Goal: Task Accomplishment & Management: Manage account settings

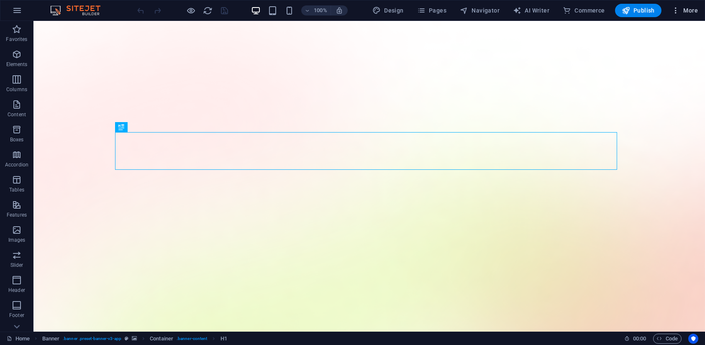
click at [683, 10] on span "More" at bounding box center [685, 10] width 26 height 8
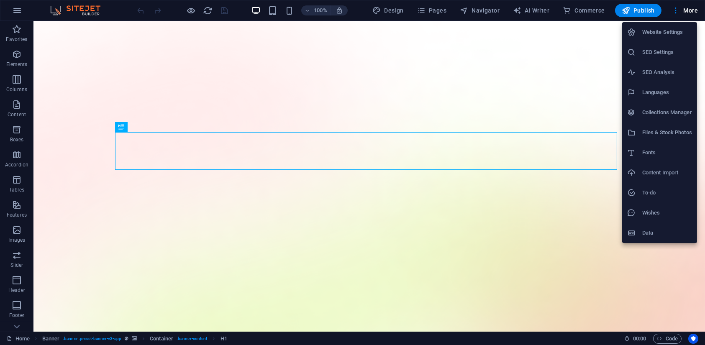
click at [652, 238] on li "Data" at bounding box center [659, 233] width 75 height 20
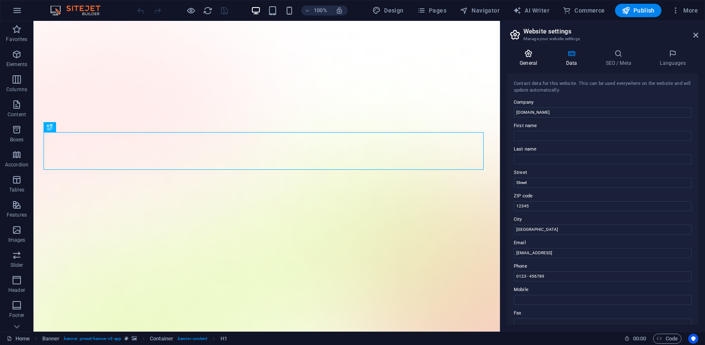
click at [543, 57] on icon at bounding box center [528, 53] width 43 height 8
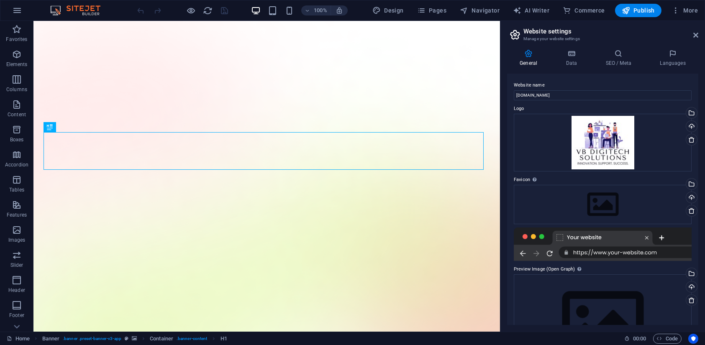
click at [511, 33] on icon at bounding box center [515, 35] width 13 height 12
click at [548, 191] on div "Drag files here, click to choose files or select files from Files or our free s…" at bounding box center [603, 204] width 178 height 39
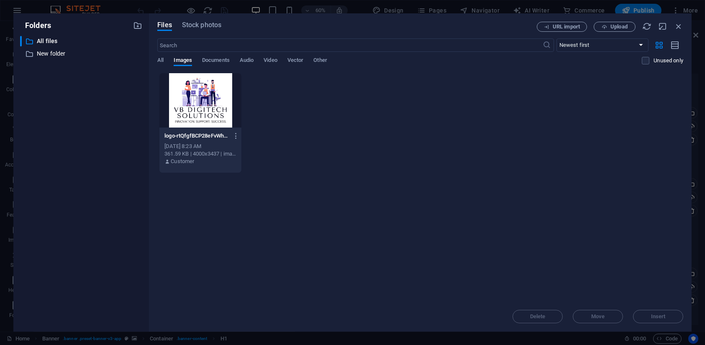
click at [194, 109] on div at bounding box center [200, 100] width 82 height 54
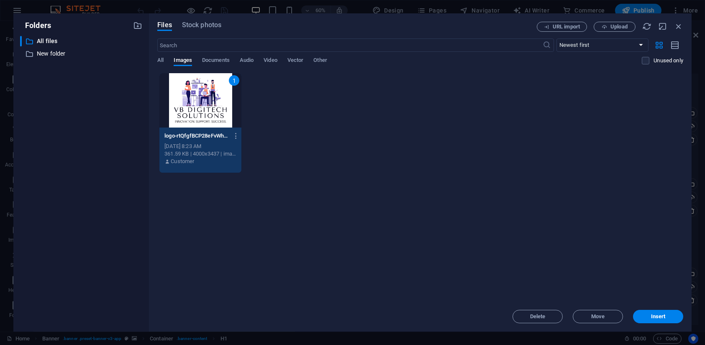
click at [643, 309] on div "Delete Move Insert" at bounding box center [420, 313] width 526 height 22
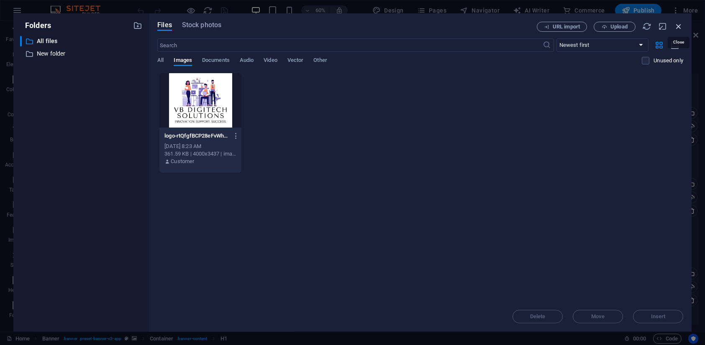
click at [678, 27] on icon "button" at bounding box center [678, 26] width 9 height 9
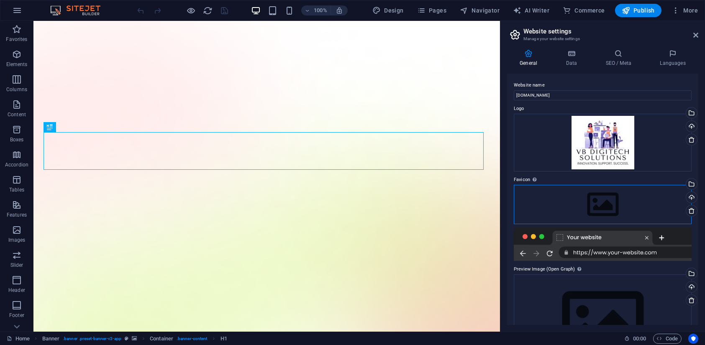
click at [596, 211] on div "Drag files here, click to choose files or select files from Files or our free s…" at bounding box center [603, 204] width 178 height 39
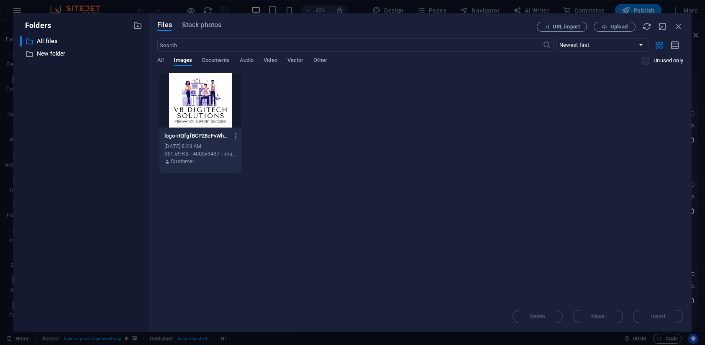
click at [214, 105] on div at bounding box center [200, 100] width 82 height 54
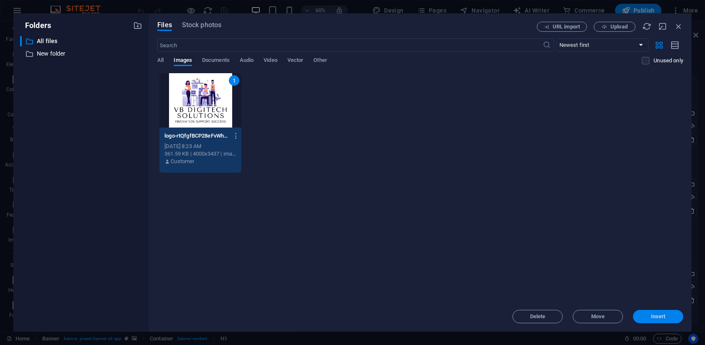
click at [668, 319] on span "Insert" at bounding box center [659, 316] width 44 height 5
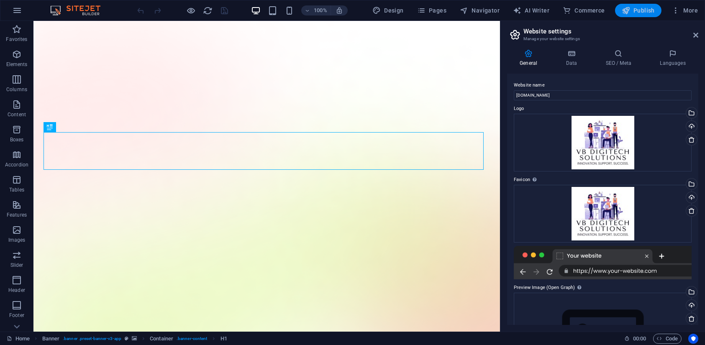
click at [641, 6] on span "Publish" at bounding box center [638, 10] width 33 height 8
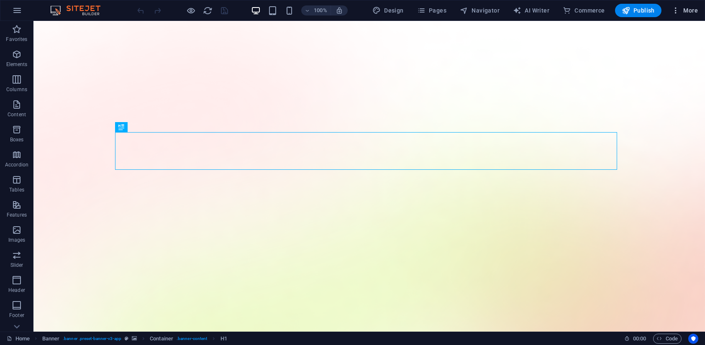
click at [679, 13] on icon "button" at bounding box center [676, 10] width 8 height 8
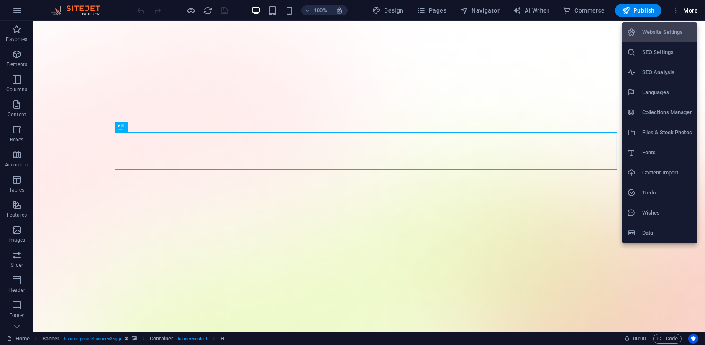
click at [611, 92] on div at bounding box center [352, 172] width 705 height 345
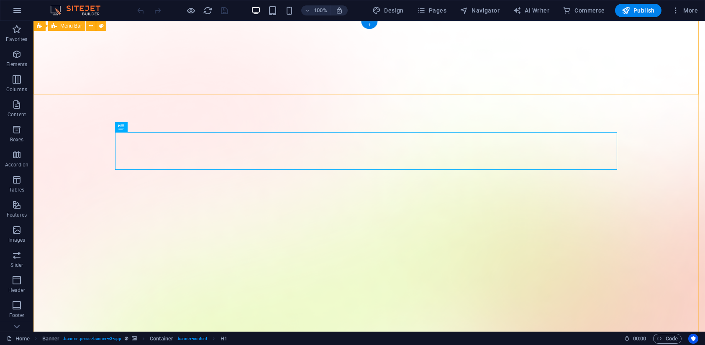
click at [680, 21] on header "100% Design Pages Navigator AI Writer Commerce Publish More" at bounding box center [352, 10] width 705 height 21
click at [676, 10] on icon "button" at bounding box center [676, 10] width 8 height 8
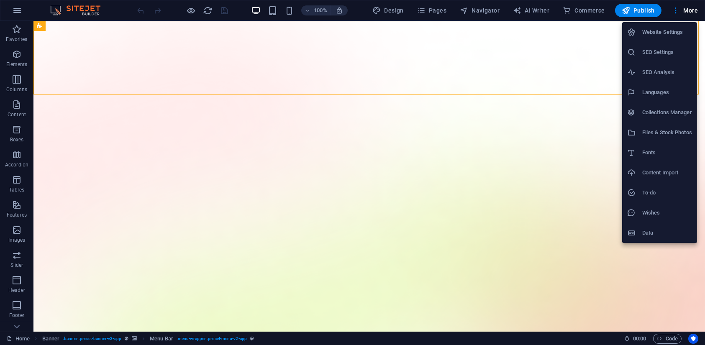
click at [660, 41] on li "Website Settings" at bounding box center [659, 32] width 75 height 20
select select "41"
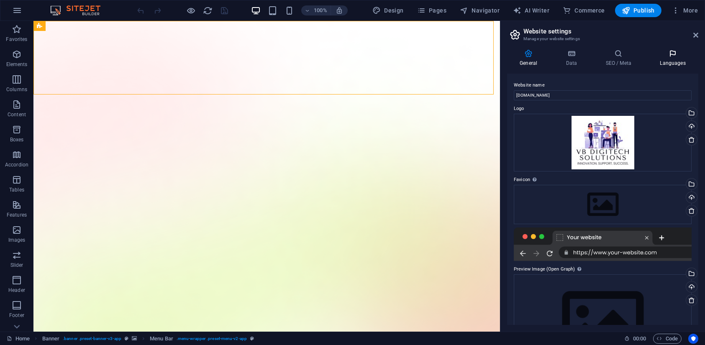
click at [663, 58] on h4 "Languages" at bounding box center [672, 58] width 51 height 18
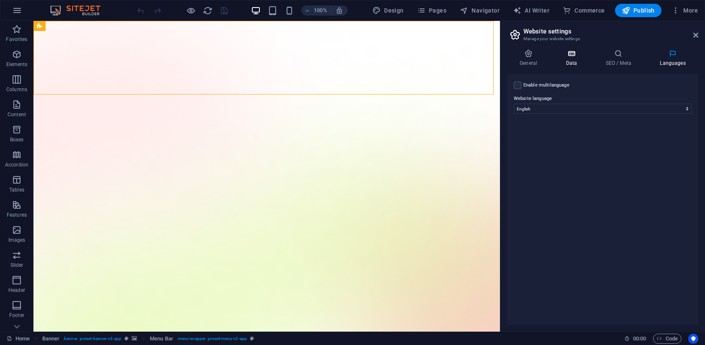
click at [570, 58] on h4 "Data" at bounding box center [573, 58] width 40 height 18
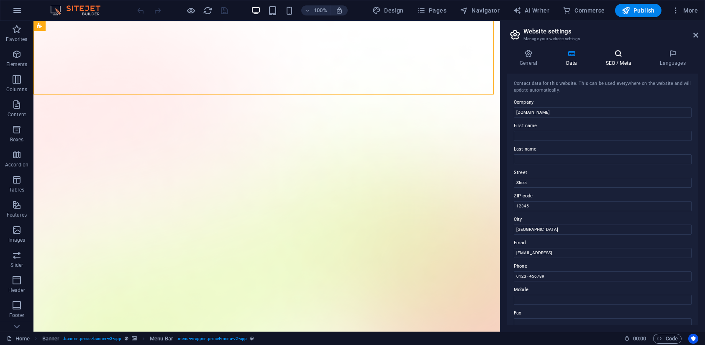
click at [617, 54] on icon at bounding box center [618, 53] width 51 height 8
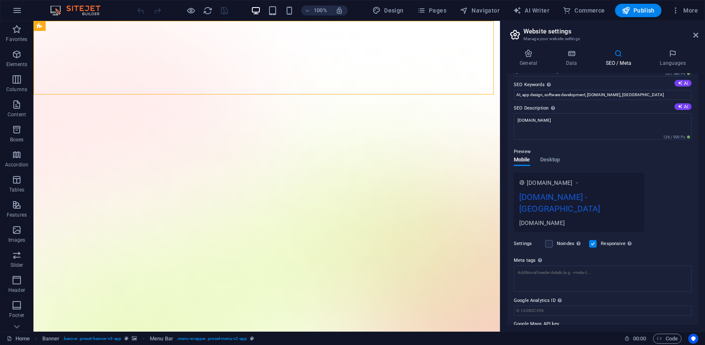
scroll to position [46, 0]
click at [578, 183] on div "[DOMAIN_NAME]" at bounding box center [553, 184] width 53 height 8
click at [560, 200] on div "[DOMAIN_NAME] - [GEOGRAPHIC_DATA]" at bounding box center [579, 207] width 120 height 28
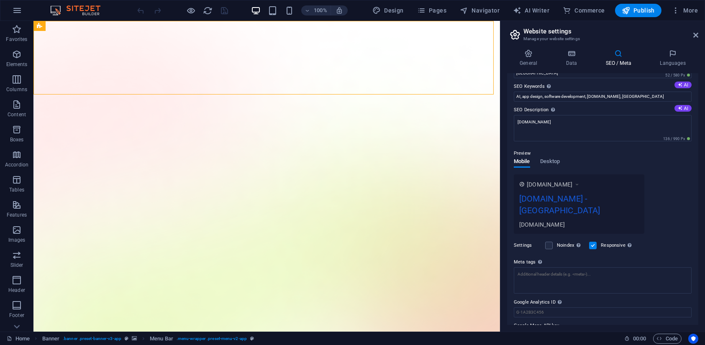
drag, startPoint x: 590, startPoint y: 212, endPoint x: 530, endPoint y: 218, distance: 59.7
click at [530, 218] on div "www.example.com vbdigitechsolutions.in - Berlin vbdigitechsolutions.in" at bounding box center [579, 204] width 131 height 59
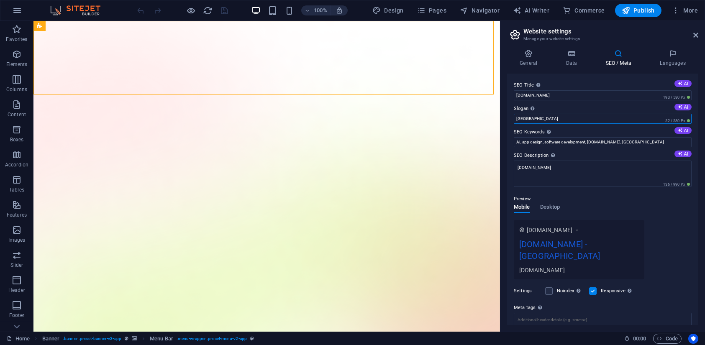
drag, startPoint x: 576, startPoint y: 141, endPoint x: 491, endPoint y: 122, distance: 87.5
type input "india"
click at [672, 342] on span "Code" at bounding box center [667, 339] width 21 height 10
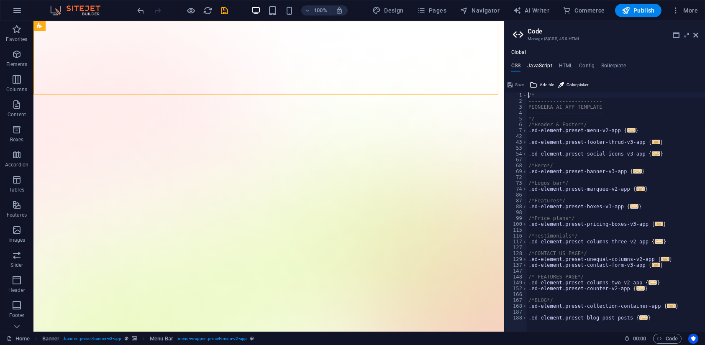
click at [551, 66] on h4 "JavaScript" at bounding box center [539, 67] width 25 height 9
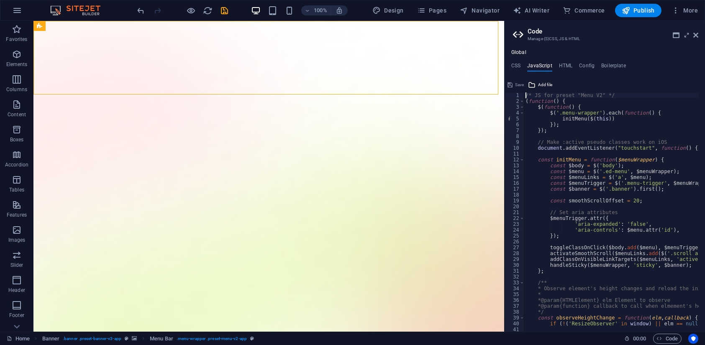
type textarea "/* JS for preset "Menu V2" */"
click at [567, 65] on h4 "HTML" at bounding box center [566, 67] width 14 height 9
type textarea "<button href="#main-content" class="wv-link-content button">Skip to main conten…"
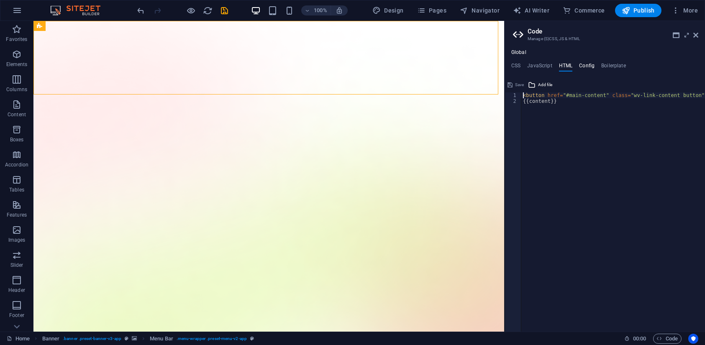
click at [590, 64] on h4 "Config" at bounding box center [586, 67] width 15 height 9
type textarea "$color-background: #ffffff;"
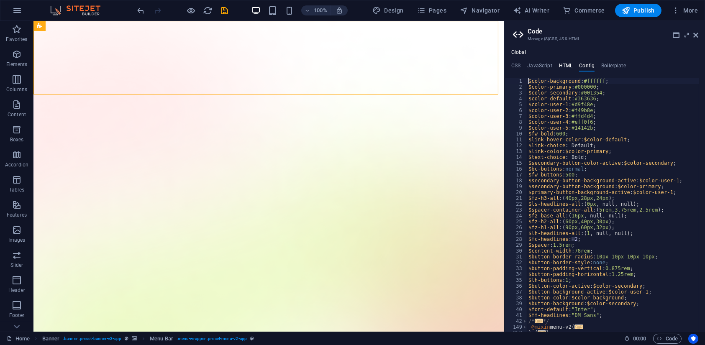
click at [559, 66] on h4 "HTML" at bounding box center [566, 67] width 14 height 9
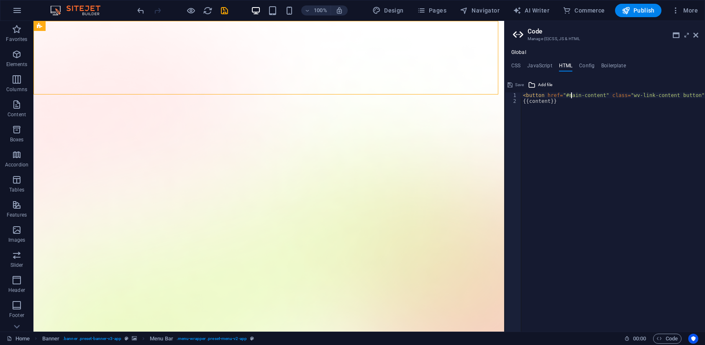
click at [570, 93] on div "< button href = "#main-content" class = "wv-link-content button" > Skip to main…" at bounding box center [648, 214] width 254 height 245
click at [538, 87] on button "Add file" at bounding box center [540, 85] width 27 height 10
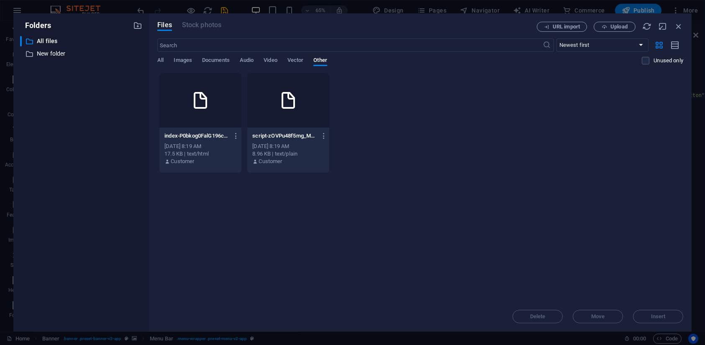
click at [186, 107] on div at bounding box center [200, 100] width 82 height 54
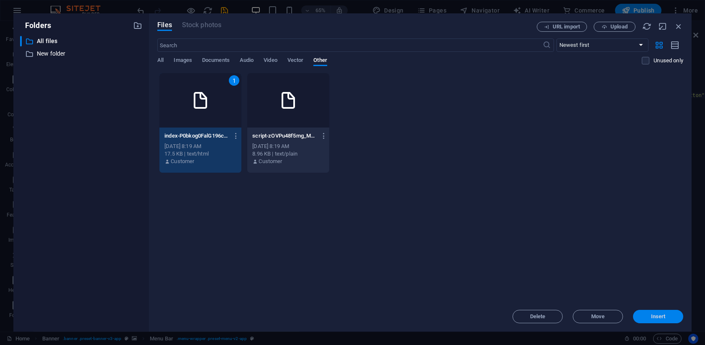
click at [670, 322] on button "Insert" at bounding box center [658, 316] width 50 height 13
type textarea "<button href="#mahttps://cdn1.site-media.eu/images/0/18881962/index-P0bkog0FalG…"
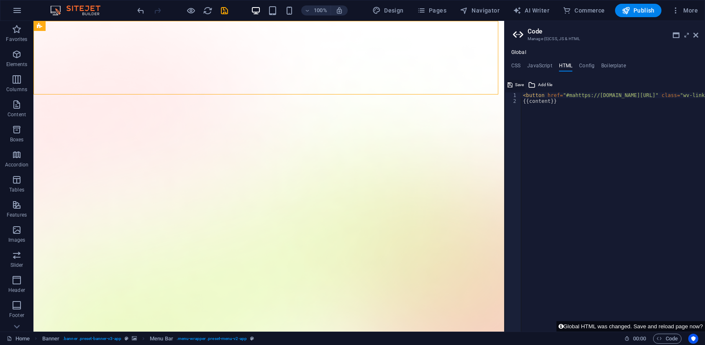
click at [517, 85] on span "Save" at bounding box center [519, 85] width 9 height 10
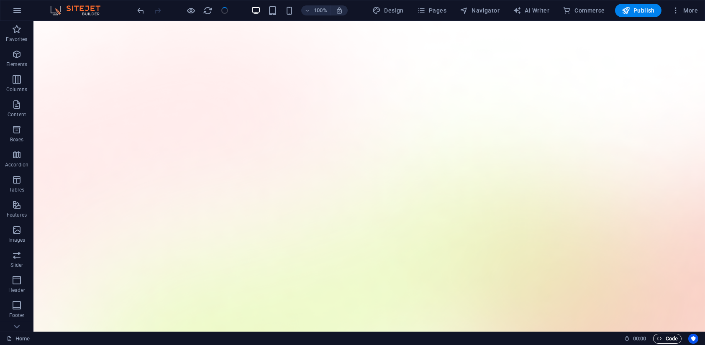
click at [674, 337] on span "Code" at bounding box center [667, 339] width 21 height 10
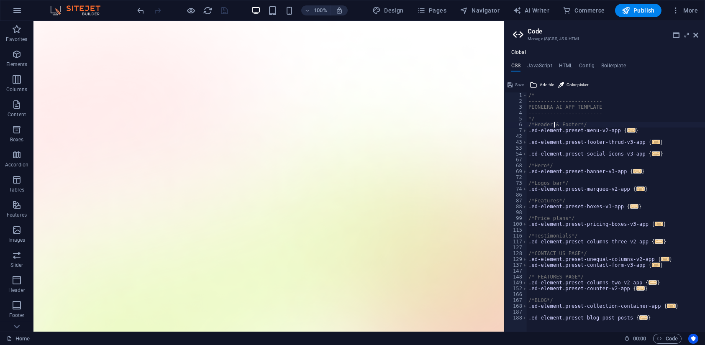
drag, startPoint x: 555, startPoint y: 125, endPoint x: 583, endPoint y: 138, distance: 30.3
click at [583, 138] on div "/* ------------------------ PEONEERA AI APP TEMPLATE ------------------------ *…" at bounding box center [616, 218] width 178 height 252
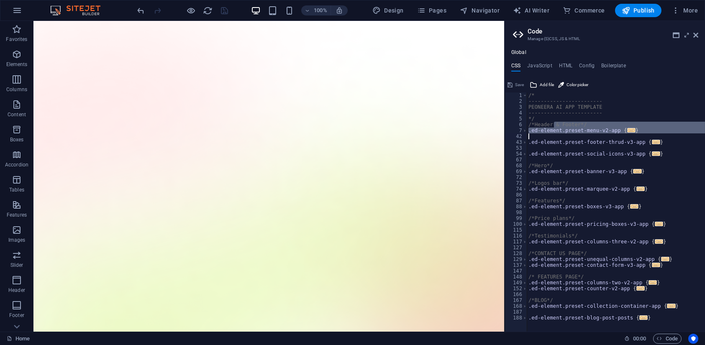
type textarea "@include blog-post; }"
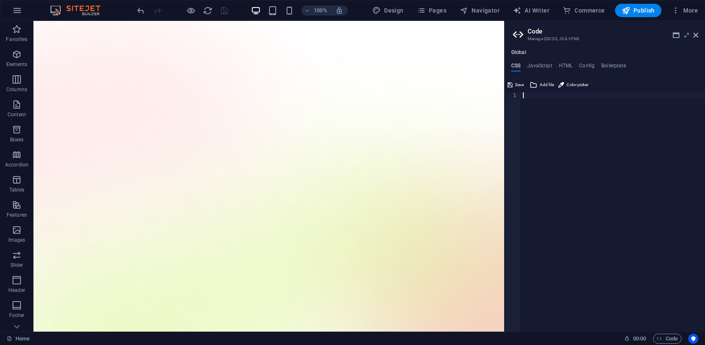
type textarea "@include blog-post; }"
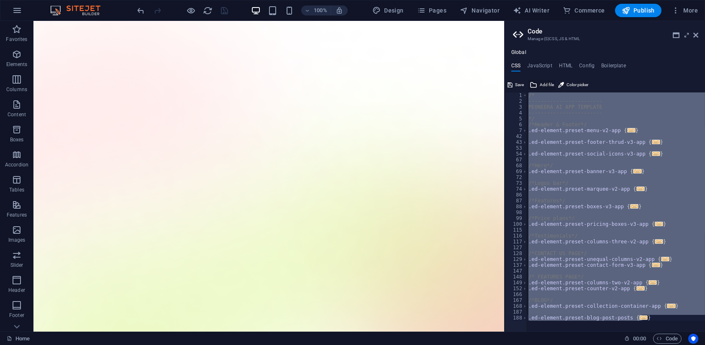
click at [538, 87] on button "Add file" at bounding box center [542, 85] width 27 height 10
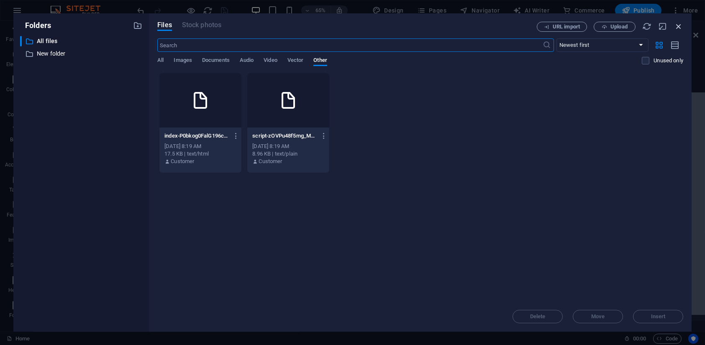
click at [682, 28] on icon "button" at bounding box center [678, 26] width 9 height 9
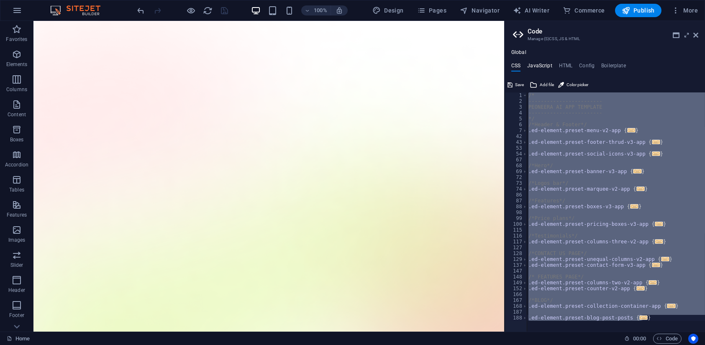
click at [544, 67] on h4 "JavaScript" at bounding box center [539, 67] width 25 height 9
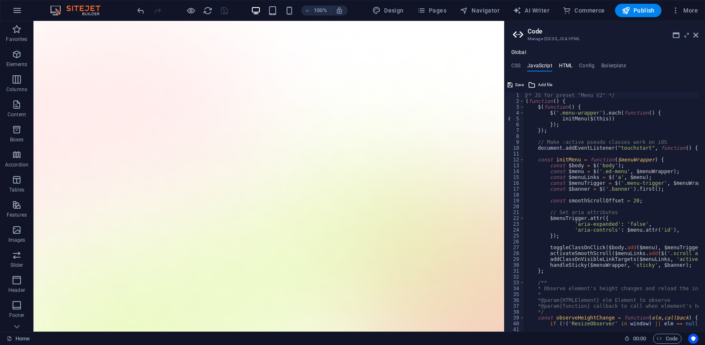
click at [562, 64] on h4 "HTML" at bounding box center [566, 67] width 14 height 9
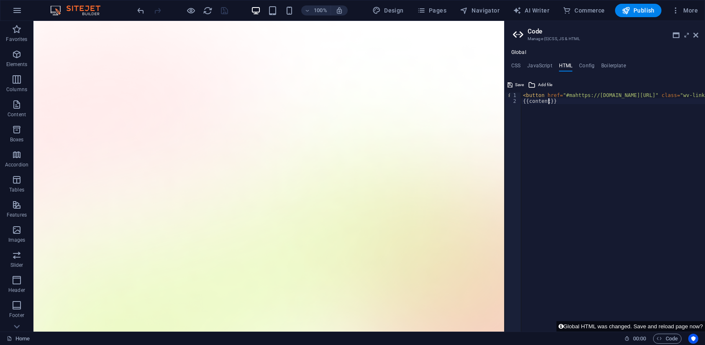
click at [627, 104] on div "< button href = "#mahttps://cdn1.site-media.eu/images/0/18881962/index-P0bkog0F…" at bounding box center [613, 211] width 184 height 239
click at [575, 118] on div "< button href = "#mahttps://cdn1.site-media.eu/images/0/18881962/index-P0bkog0F…" at bounding box center [468, 214] width 474 height 245
type textarea "<button href="#mahttps://cdn1.site-media.eu/images/0/18881962/index-P0bkog0FalG…"
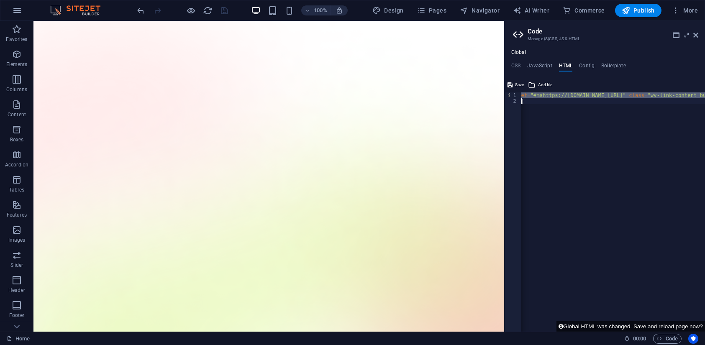
paste textarea
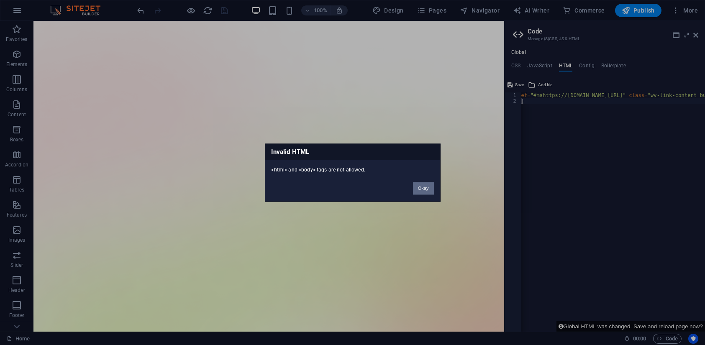
click at [421, 187] on button "Okay" at bounding box center [423, 188] width 21 height 13
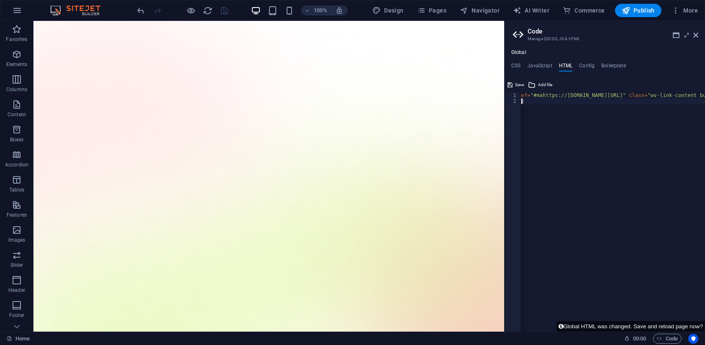
type textarea "<button href="#mahttps://cdn1.site-media.eu/images/0/18881962/index-P0bkog0FalG…"
paste textarea
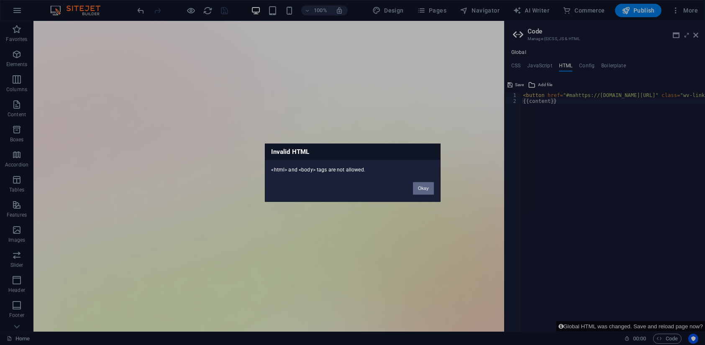
click at [424, 189] on button "Okay" at bounding box center [423, 188] width 21 height 13
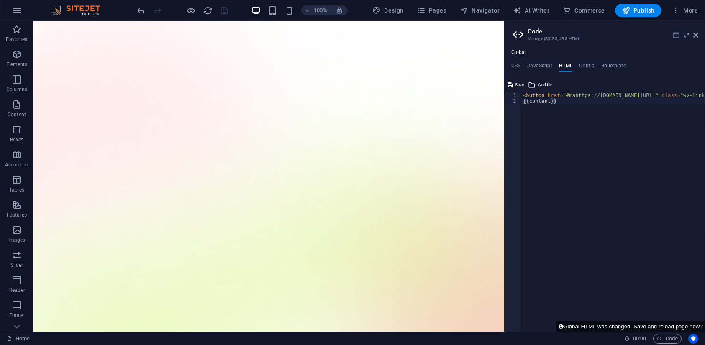
click at [676, 36] on icon at bounding box center [676, 35] width 7 height 7
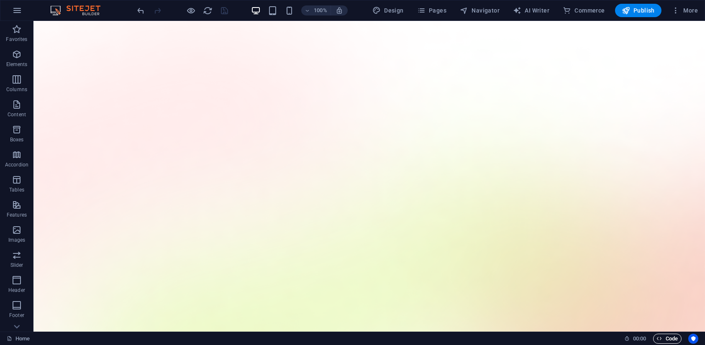
click at [678, 343] on button "Code" at bounding box center [667, 339] width 28 height 10
click at [210, 10] on icon "reload" at bounding box center [208, 11] width 10 height 10
click at [231, 10] on div "100% Design Pages Navigator AI Writer Commerce Publish More" at bounding box center [418, 10] width 565 height 13
click at [221, 6] on icon "save" at bounding box center [225, 11] width 10 height 10
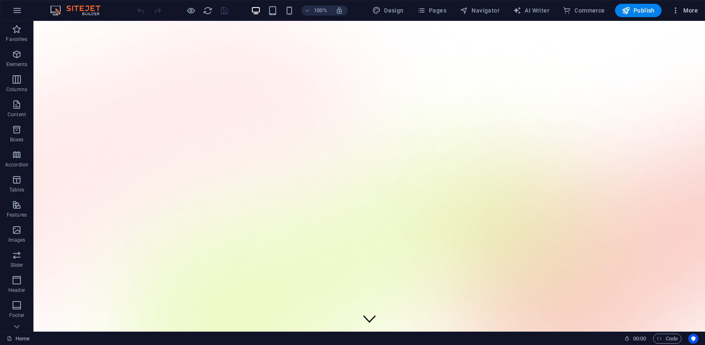
click at [686, 7] on span "More" at bounding box center [685, 10] width 26 height 8
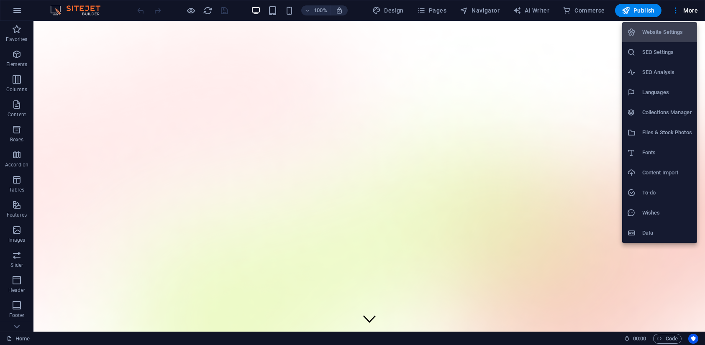
click at [577, 205] on div at bounding box center [352, 172] width 705 height 345
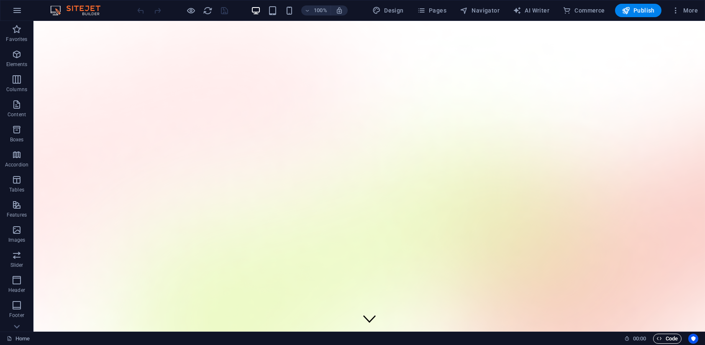
click at [670, 339] on span "Code" at bounding box center [667, 339] width 21 height 10
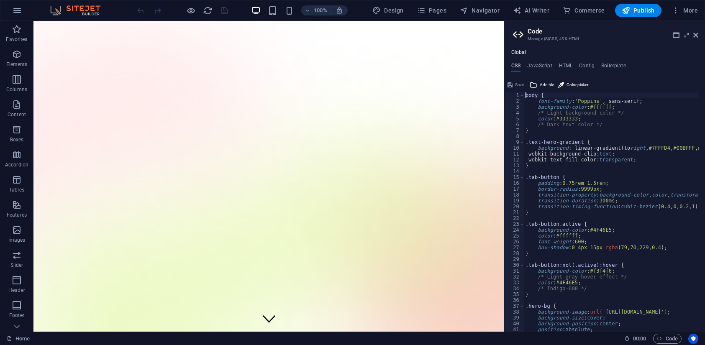
click at [595, 128] on div "body { font-family : 'Poppins' , sans-serif; background-color : #ffffff ; /* Li…" at bounding box center [695, 218] width 342 height 252
type textarea "}"
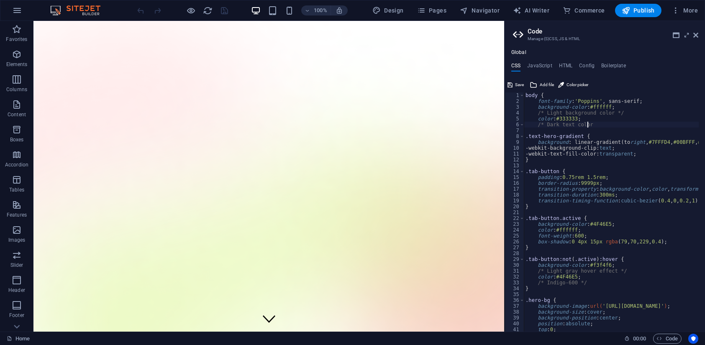
type textarea "transform: translateY(-2px); }"
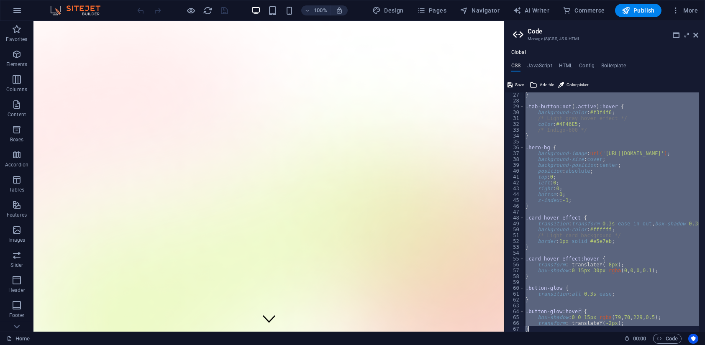
scroll to position [152, 0]
click at [595, 128] on div "} .tab-button:not(.active):hover { background-color: #f3f4f6; /* Light gray hov…" at bounding box center [611, 211] width 175 height 239
type textarea "/* Indigo-600 */"
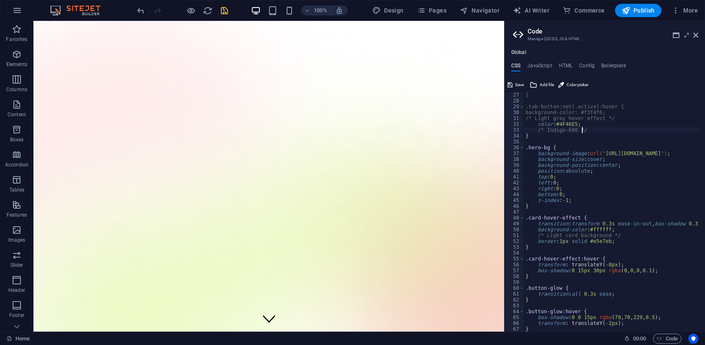
click at [554, 65] on ul "CSS JavaScript HTML Config Boilerplate" at bounding box center [605, 67] width 200 height 9
click at [609, 65] on h4 "Boilerplate" at bounding box center [613, 67] width 25 height 9
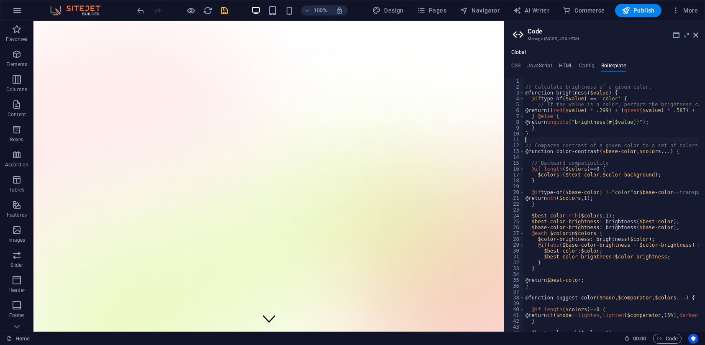
click at [581, 63] on h4 "Config" at bounding box center [586, 67] width 15 height 9
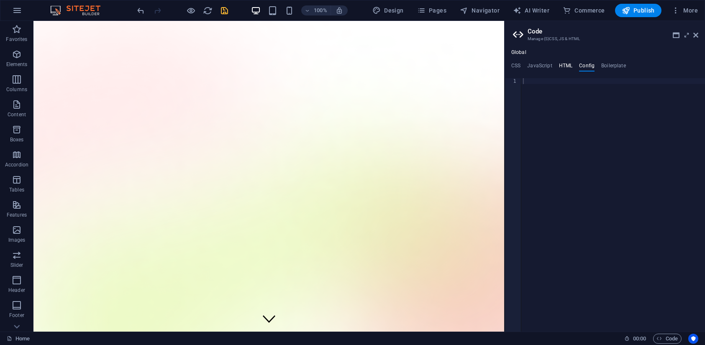
click at [567, 63] on h4 "HTML" at bounding box center [566, 67] width 14 height 9
type textarea "<button href="#mahttps://cdn1.site-media.eu/images/0/18881962/index-P0bkog0FalG…"
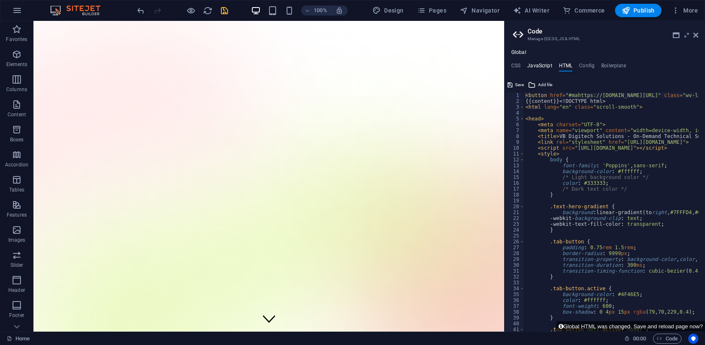
click at [550, 63] on h4 "JavaScript" at bounding box center [539, 67] width 25 height 9
type textarea "document.addEventListener('DOMContentLoaded', () => {"
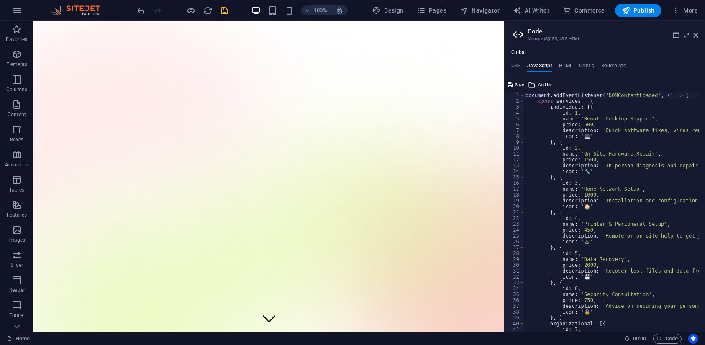
click at [505, 59] on div at bounding box center [506, 176] width 2 height 311
click at [510, 63] on ul "CSS JavaScript HTML Config Boilerplate" at bounding box center [605, 67] width 200 height 9
click at [511, 63] on h4 "CSS" at bounding box center [515, 67] width 9 height 9
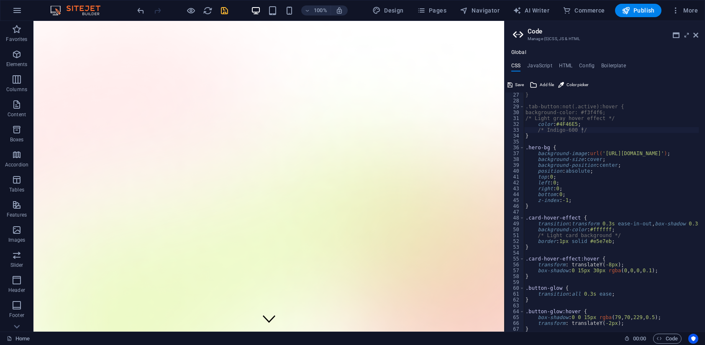
click at [621, 62] on div "Global CSS JavaScript HTML Config Boilerplate /* Indigo-600 */ 27 28 29 30 31 3…" at bounding box center [605, 190] width 200 height 282
click at [617, 63] on h4 "Boilerplate" at bounding box center [613, 67] width 25 height 9
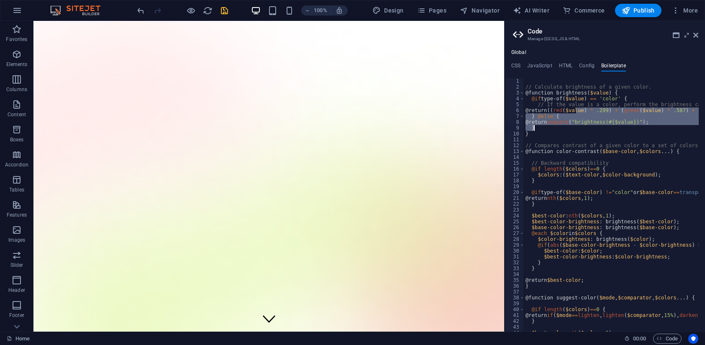
drag, startPoint x: 577, startPoint y: 112, endPoint x: 607, endPoint y: 127, distance: 33.7
type textarea "@return unquote("brightness(#{$value})"); }"
click at [675, 36] on icon at bounding box center [676, 35] width 7 height 7
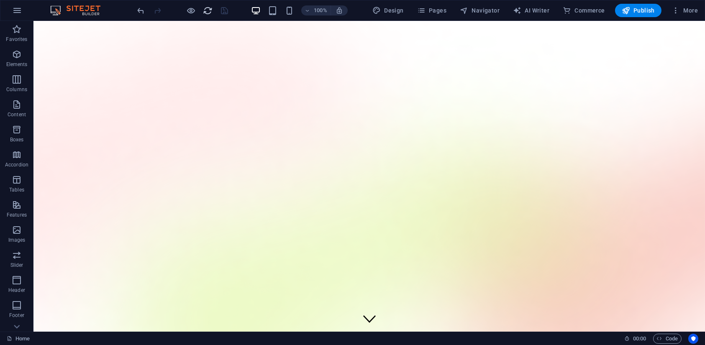
click at [212, 10] on icon "reload" at bounding box center [208, 11] width 10 height 10
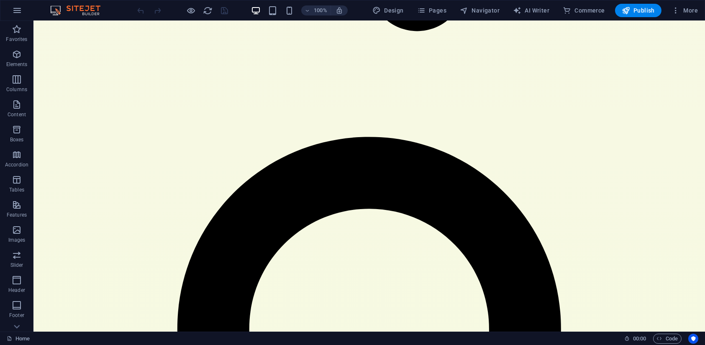
scroll to position [4989, 0]
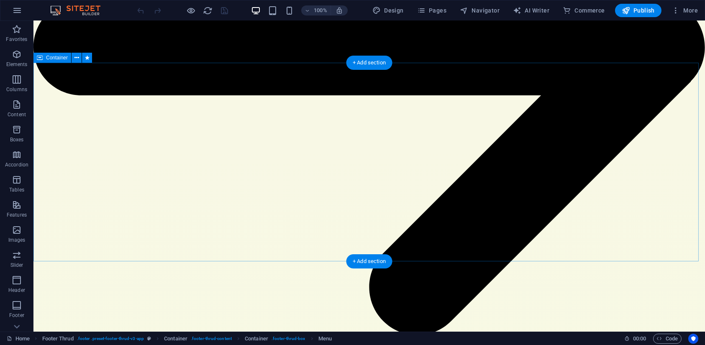
scroll to position [4720, 0]
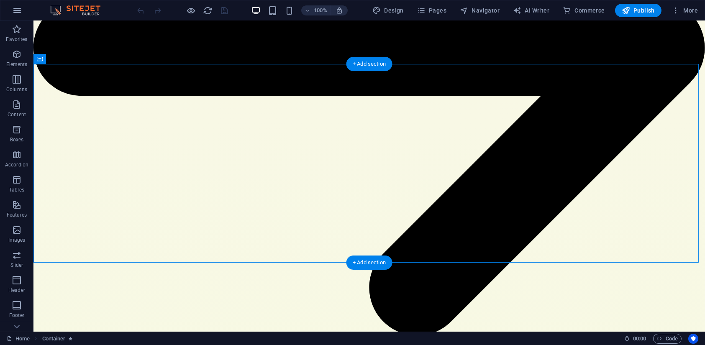
drag, startPoint x: 544, startPoint y: 99, endPoint x: 377, endPoint y: 145, distance: 173.1
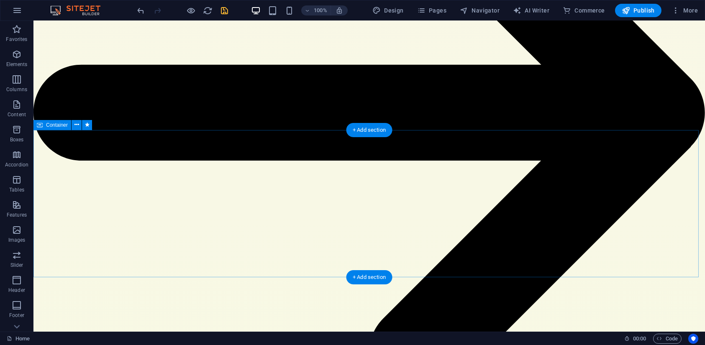
scroll to position [4654, 0]
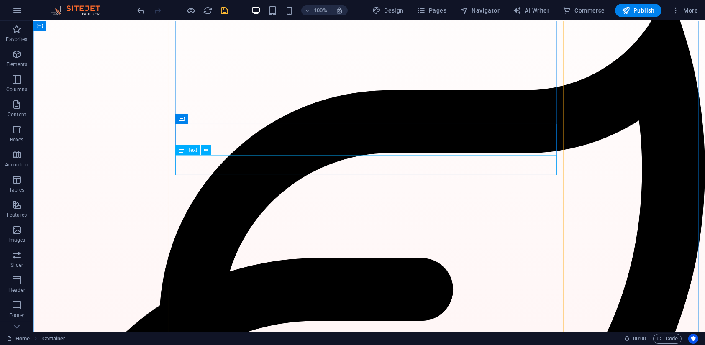
scroll to position [2215, 0]
